Goal: Navigation & Orientation: Understand site structure

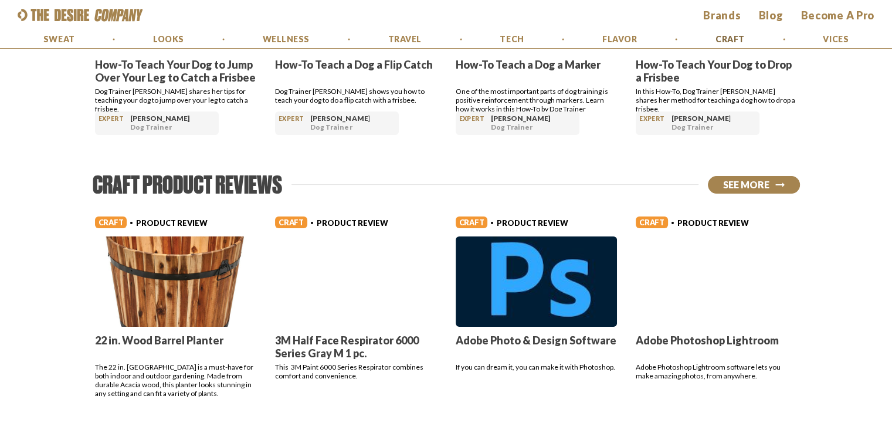
scroll to position [736, 0]
